Goal: Download file/media

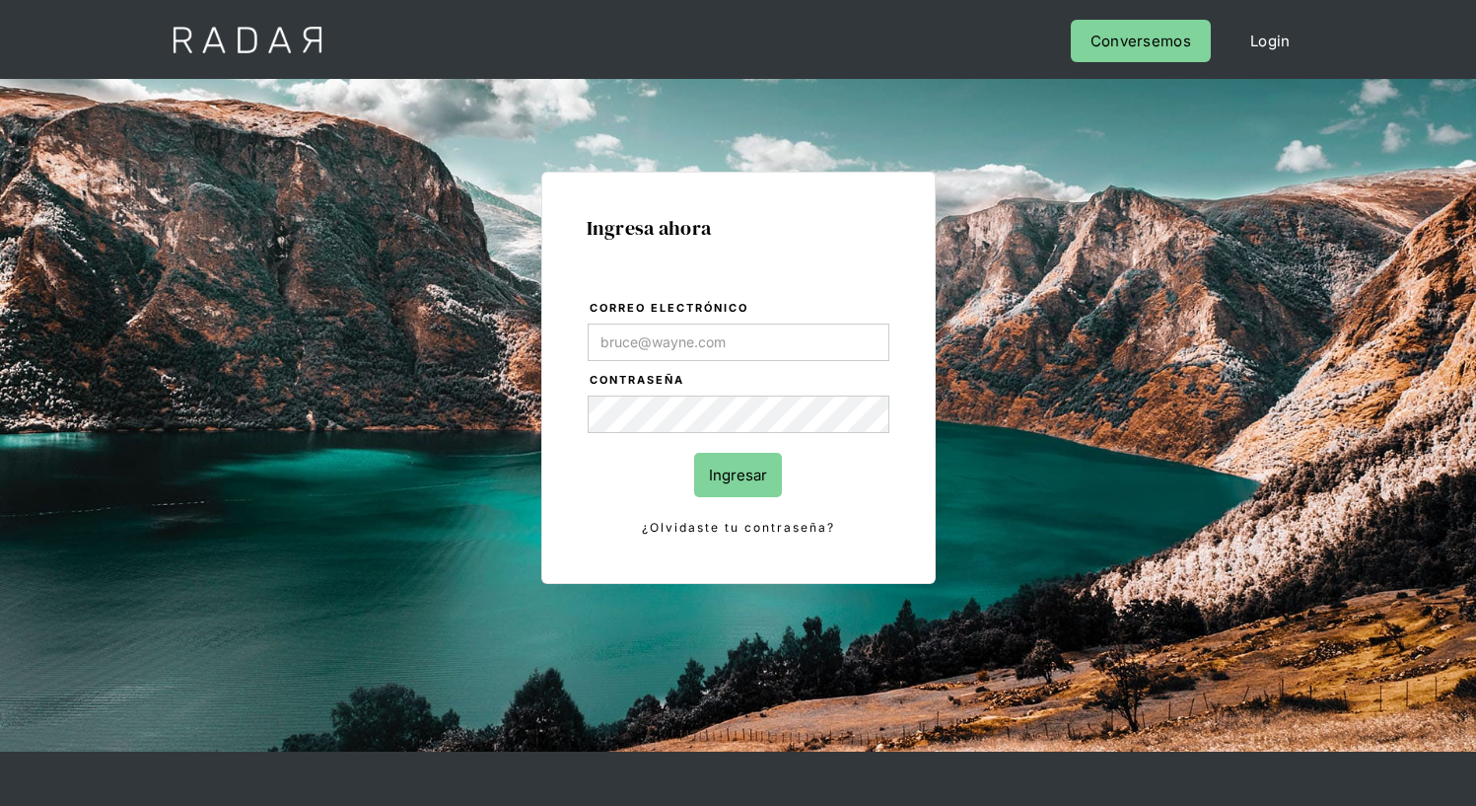
type input "[EMAIL_ADDRESS][PERSON_NAME][DOMAIN_NAME]"
click at [737, 474] on input "Ingresar" at bounding box center [738, 475] width 88 height 44
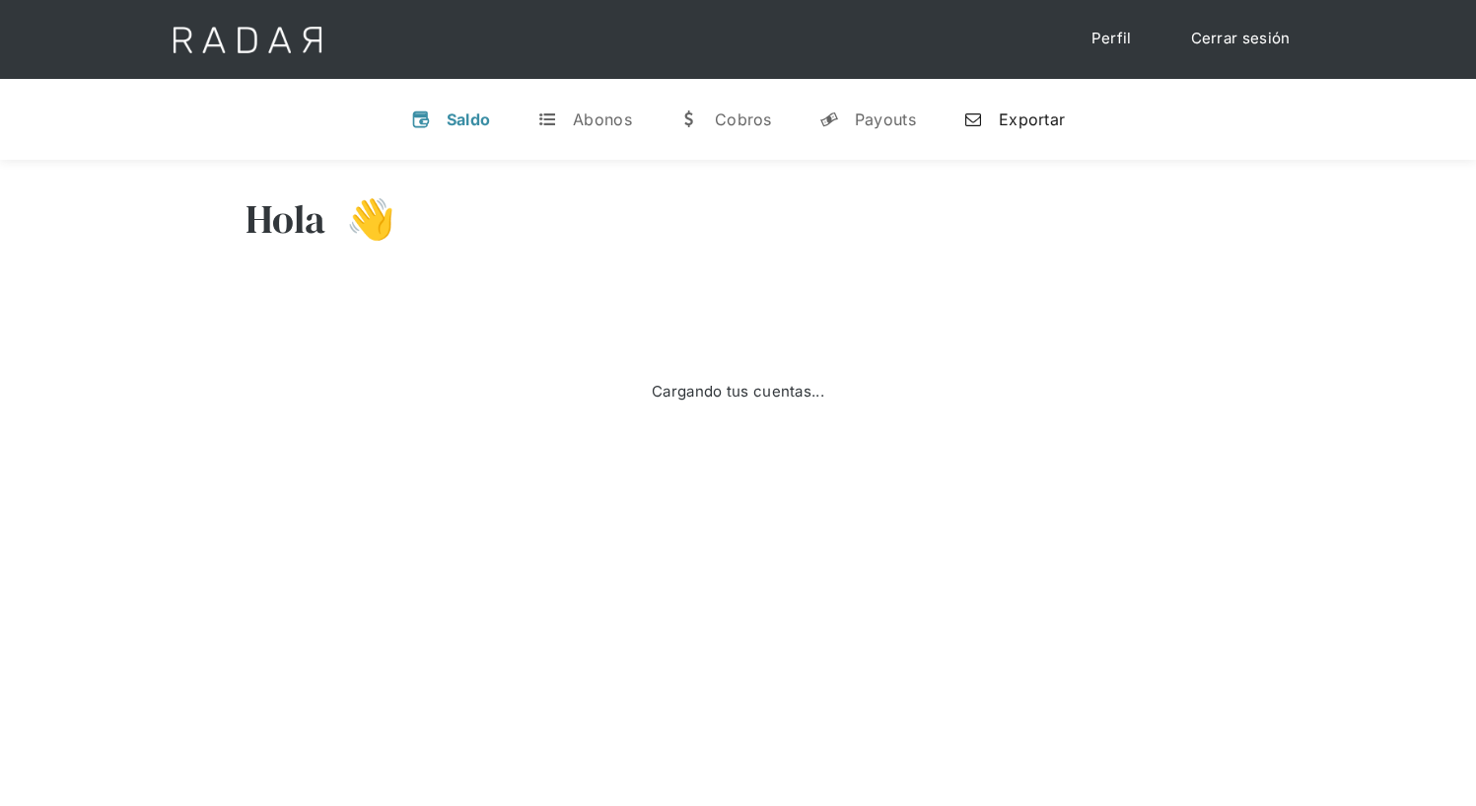
click at [1014, 118] on div "Exportar" at bounding box center [1032, 119] width 66 height 20
select select "prontopaga"
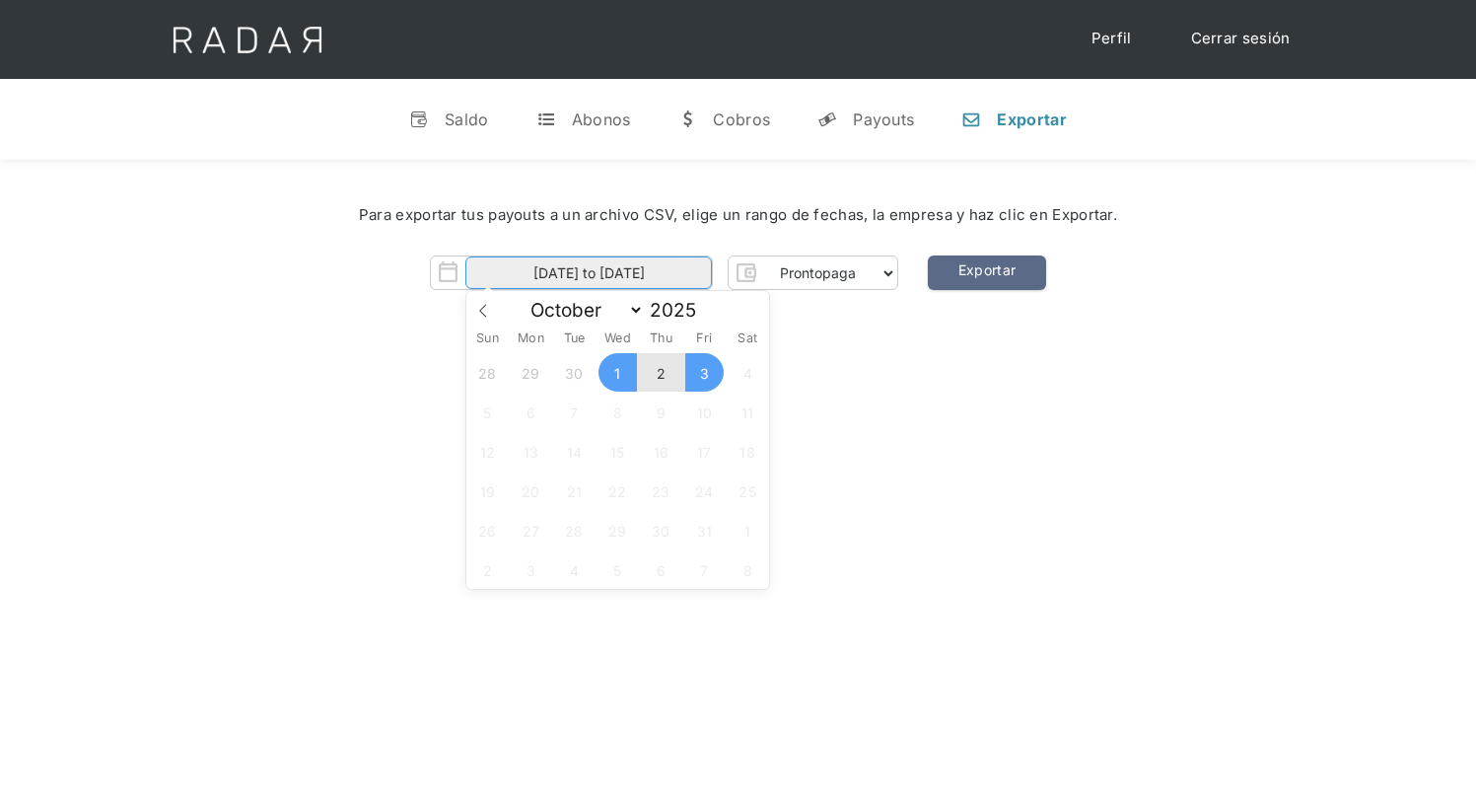
click at [589, 273] on input "[DATE] to [DATE]" at bounding box center [588, 272] width 246 height 33
click at [661, 373] on span "2" at bounding box center [661, 372] width 38 height 38
type input "[DATE]"
click at [661, 373] on span "2" at bounding box center [661, 372] width 38 height 38
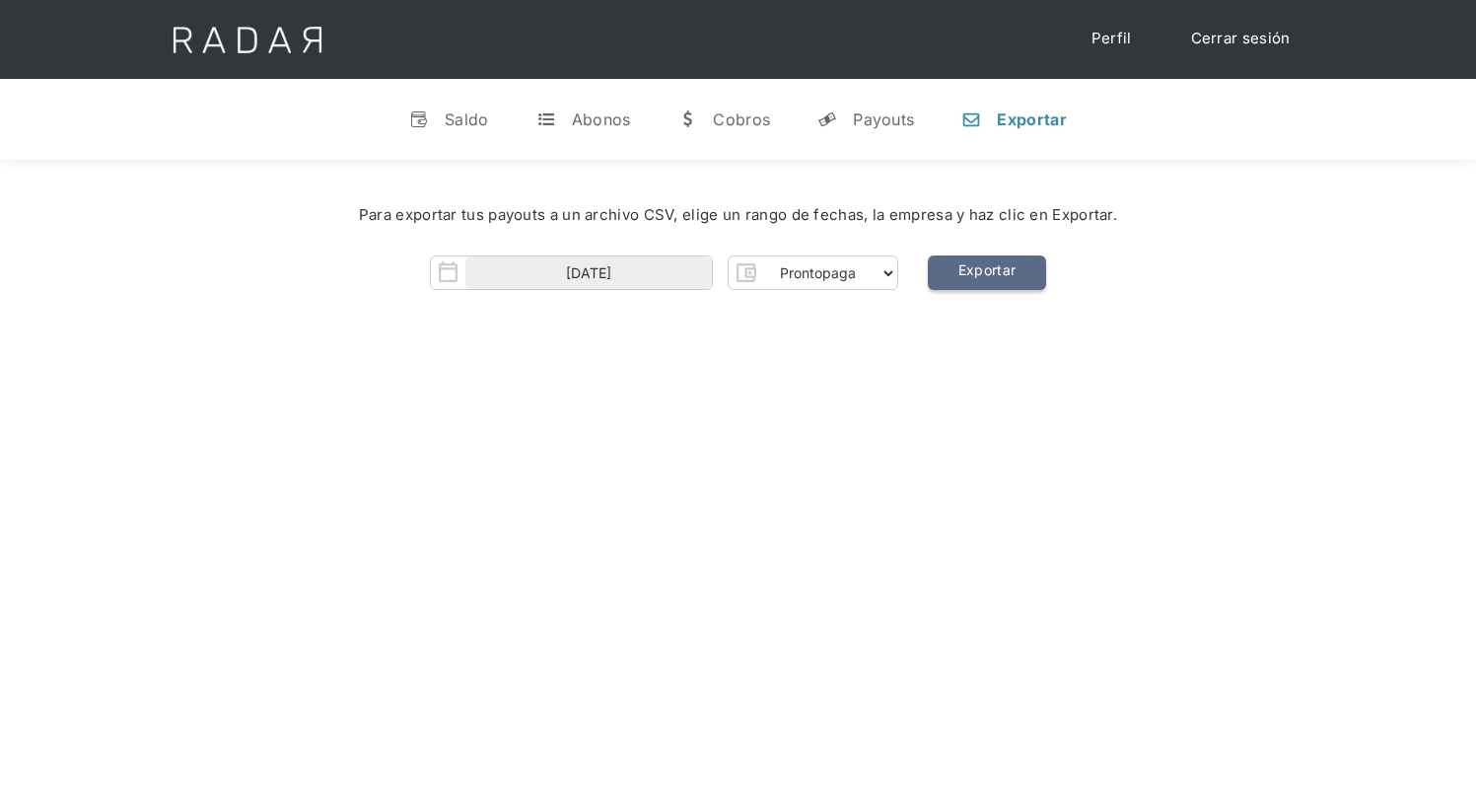
click at [986, 273] on link "Exportar" at bounding box center [987, 272] width 118 height 35
